Goal: Use online tool/utility: Utilize a website feature to perform a specific function

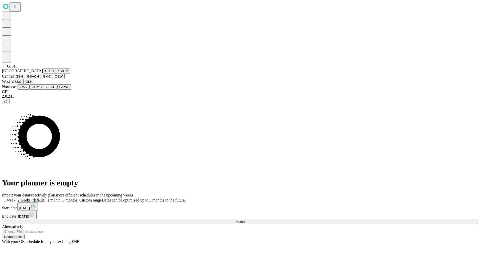
click at [43, 74] on button "GJSH" at bounding box center [49, 70] width 13 height 5
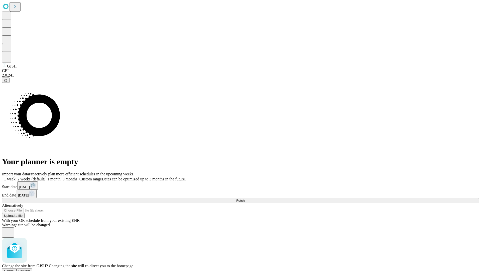
click at [30, 268] on span "Confirm" at bounding box center [25, 270] width 12 height 4
click at [61, 177] on label "1 month" at bounding box center [52, 179] width 15 height 4
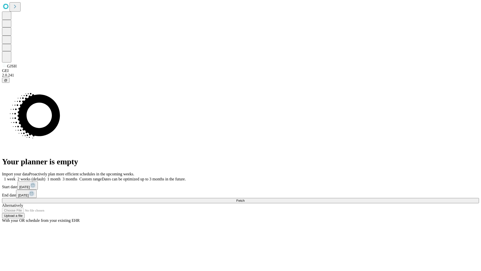
click at [244, 198] on span "Fetch" at bounding box center [240, 200] width 8 height 4
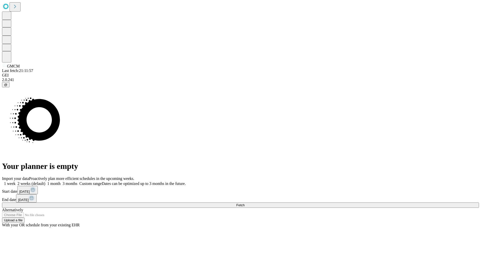
click at [61, 181] on label "1 month" at bounding box center [52, 183] width 15 height 4
click at [244, 203] on span "Fetch" at bounding box center [240, 205] width 8 height 4
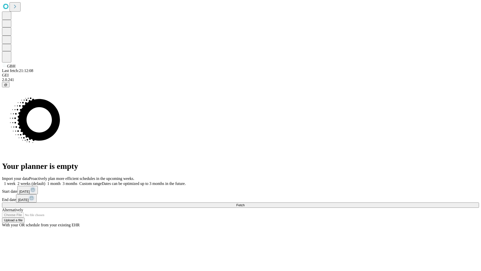
click at [244, 203] on span "Fetch" at bounding box center [240, 205] width 8 height 4
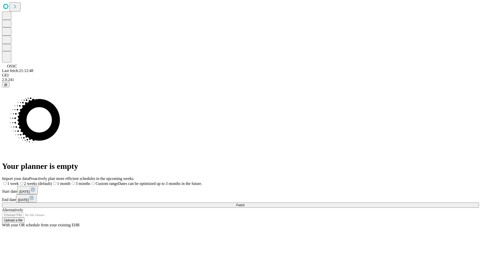
click at [70, 181] on label "1 month" at bounding box center [61, 183] width 19 height 4
click at [244, 203] on span "Fetch" at bounding box center [240, 205] width 8 height 4
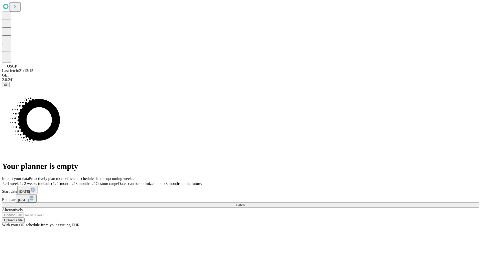
click at [70, 181] on label "1 month" at bounding box center [61, 183] width 19 height 4
click at [244, 203] on span "Fetch" at bounding box center [240, 205] width 8 height 4
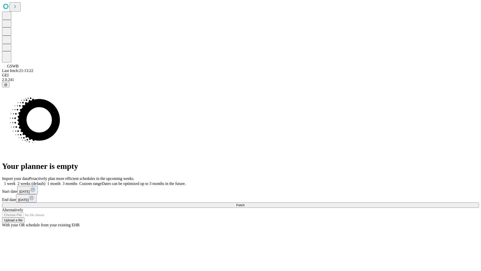
click at [61, 181] on label "1 month" at bounding box center [52, 183] width 15 height 4
click at [244, 203] on span "Fetch" at bounding box center [240, 205] width 8 height 4
